Goal: Download file/media

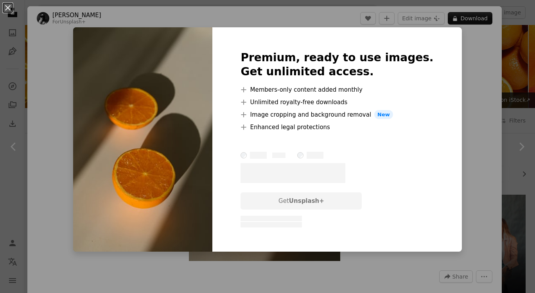
scroll to position [809, 0]
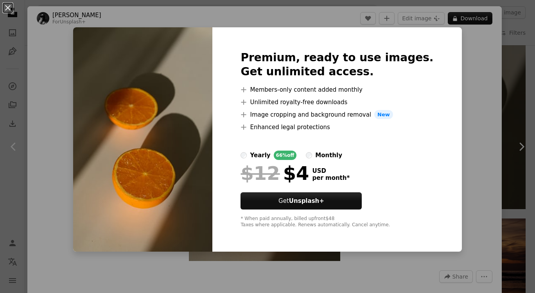
click at [465, 69] on div "An X shape Premium, ready to use images. Get unlimited access. A plus sign Memb…" at bounding box center [267, 146] width 535 height 293
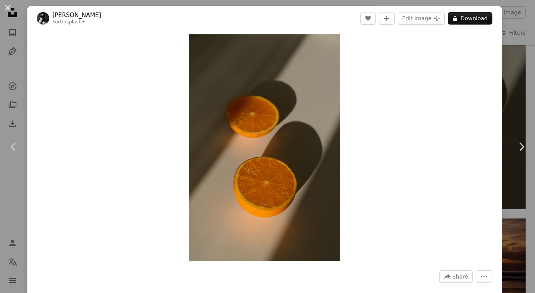
click at [6, 7] on button "An X shape" at bounding box center [7, 7] width 9 height 9
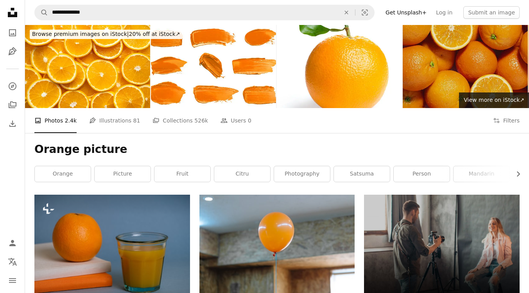
click at [446, 73] on img at bounding box center [464, 66] width 125 height 83
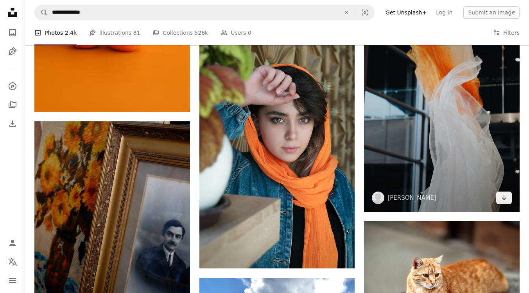
scroll to position [430, 0]
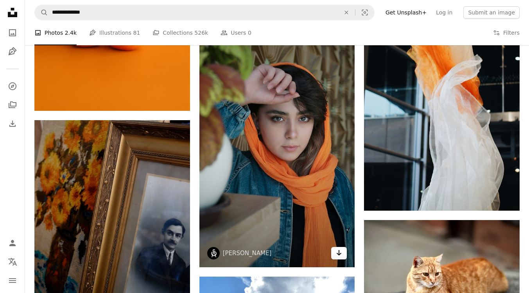
click at [338, 254] on icon "Download" at bounding box center [338, 252] width 5 height 5
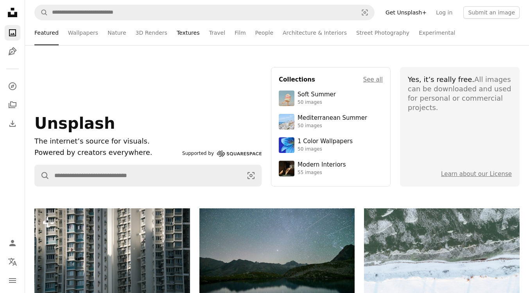
click at [181, 34] on link "Textures" at bounding box center [188, 32] width 23 height 25
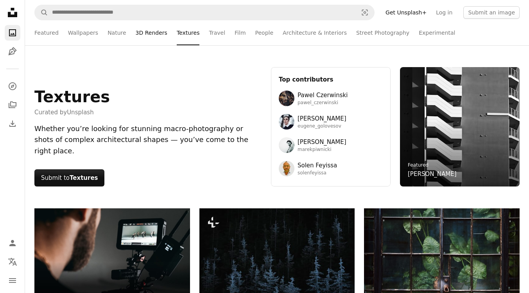
click at [144, 32] on link "3D Renders" at bounding box center [152, 32] width 32 height 25
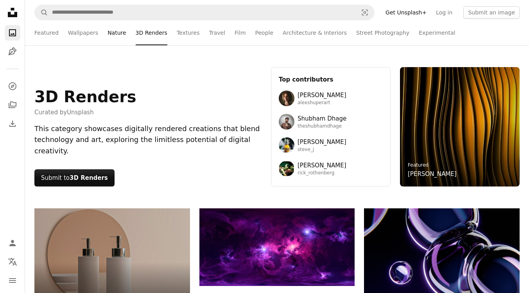
click at [109, 29] on link "Nature" at bounding box center [116, 32] width 18 height 25
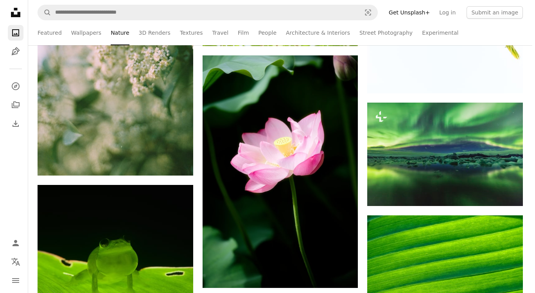
scroll to position [8508, 0]
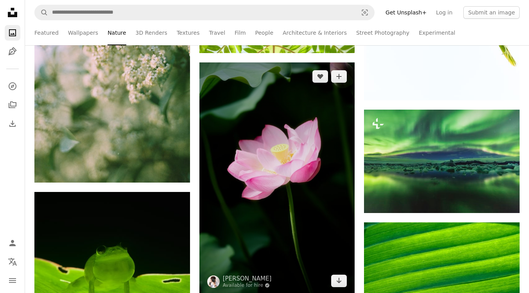
click at [324, 205] on img at bounding box center [277, 179] width 156 height 233
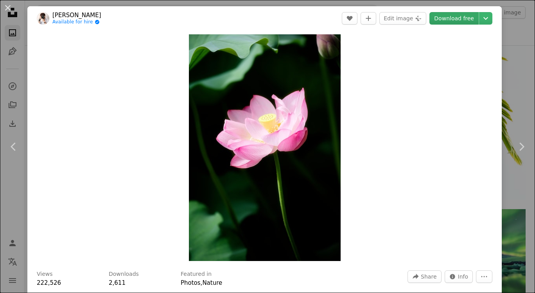
click at [455, 20] on link "Download free" at bounding box center [453, 18] width 49 height 13
